Goal: Book appointment/travel/reservation

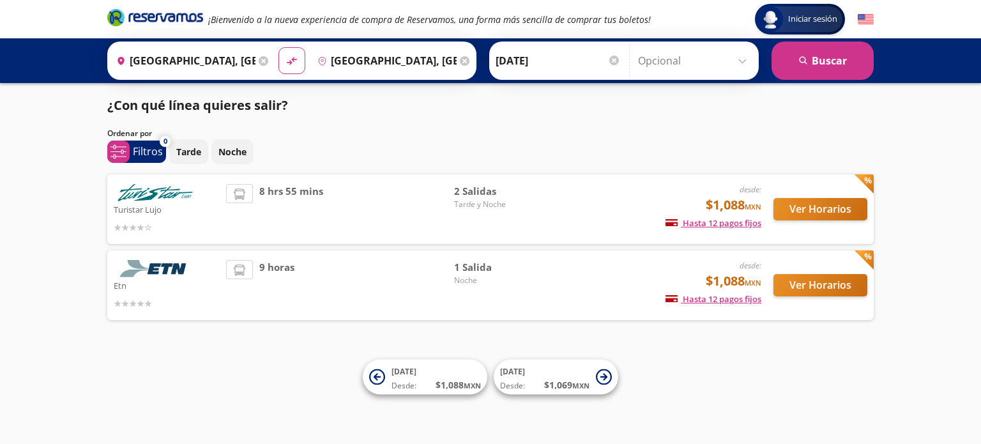
click at [185, 198] on img at bounding box center [155, 192] width 83 height 17
click at [843, 215] on button "Ver Horarios" at bounding box center [821, 209] width 94 height 22
click at [836, 296] on button "Ver Horarios" at bounding box center [821, 285] width 94 height 22
click at [840, 204] on button "Ver Horarios" at bounding box center [821, 209] width 94 height 22
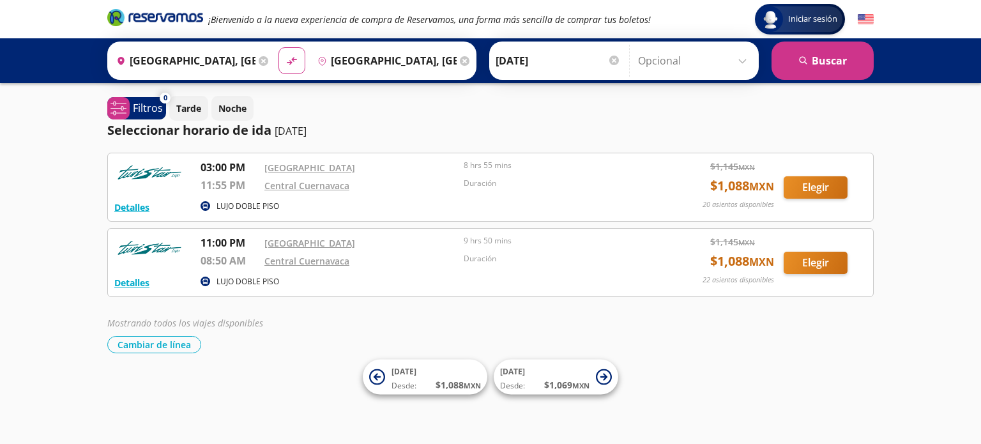
click at [455, 109] on div "Tarde Noche" at bounding box center [521, 108] width 705 height 25
click at [818, 185] on button "Elegir" at bounding box center [816, 187] width 64 height 22
